Goal: Task Accomplishment & Management: Manage account settings

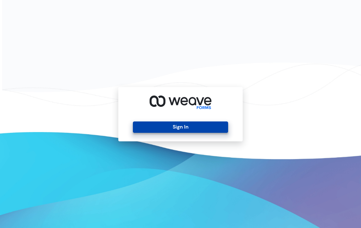
click at [174, 127] on button "Sign In" at bounding box center [180, 126] width 95 height 11
